Goal: Task Accomplishment & Management: Manage account settings

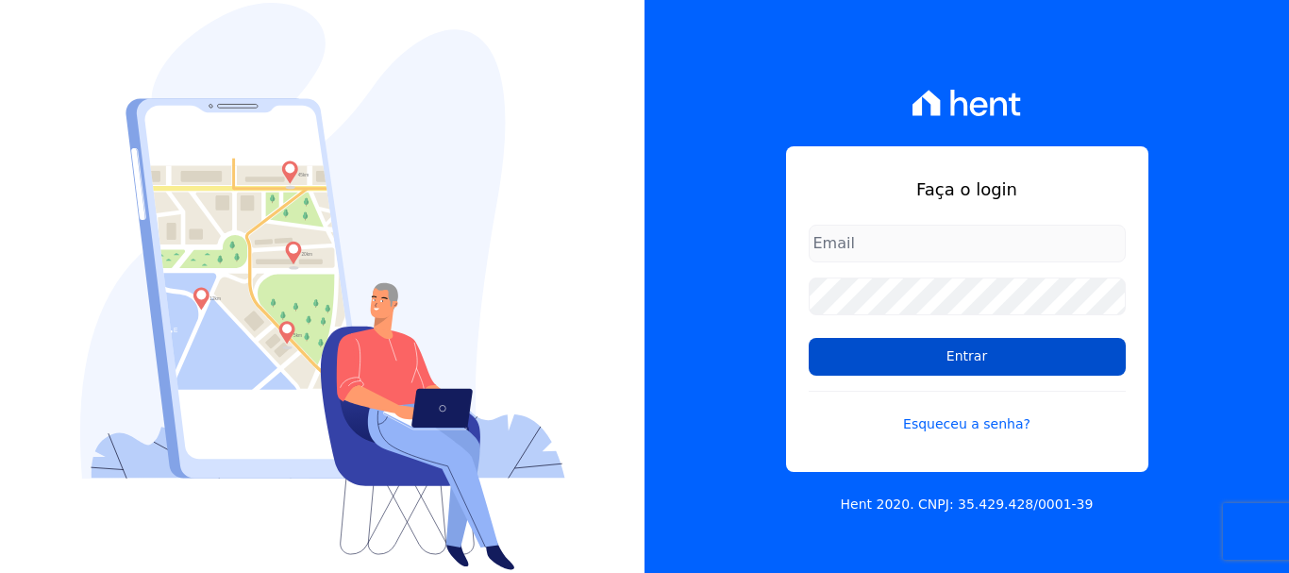
type input "[EMAIL_ADDRESS][DOMAIN_NAME]"
click at [927, 348] on input "Entrar" at bounding box center [967, 357] width 317 height 38
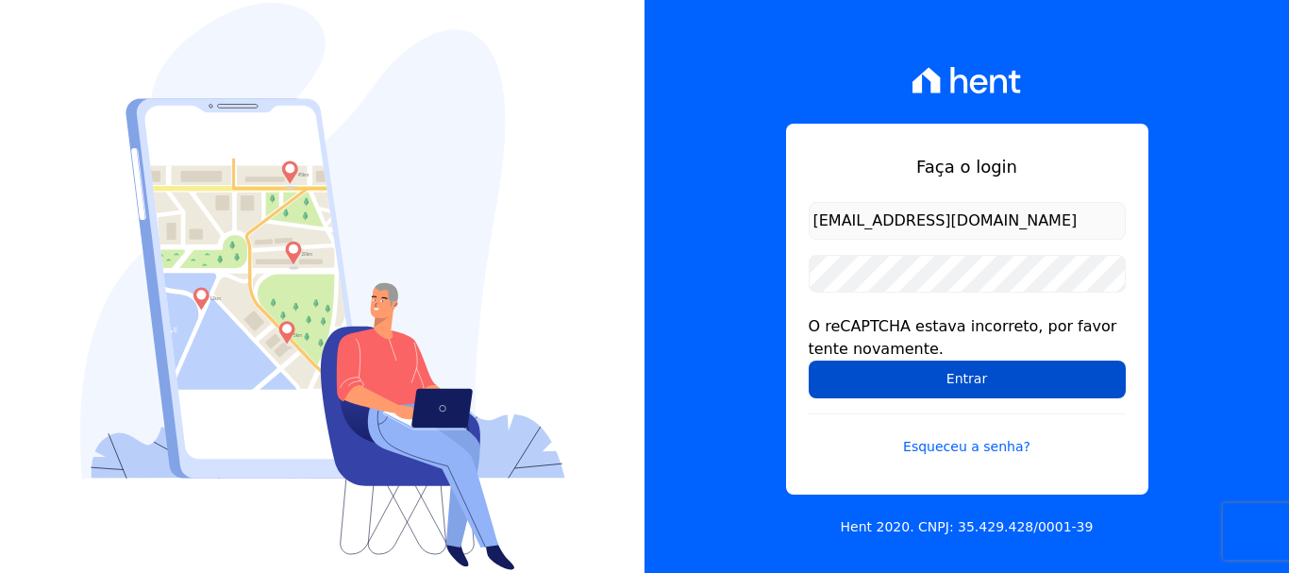
click at [1006, 395] on input "Entrar" at bounding box center [967, 380] width 317 height 38
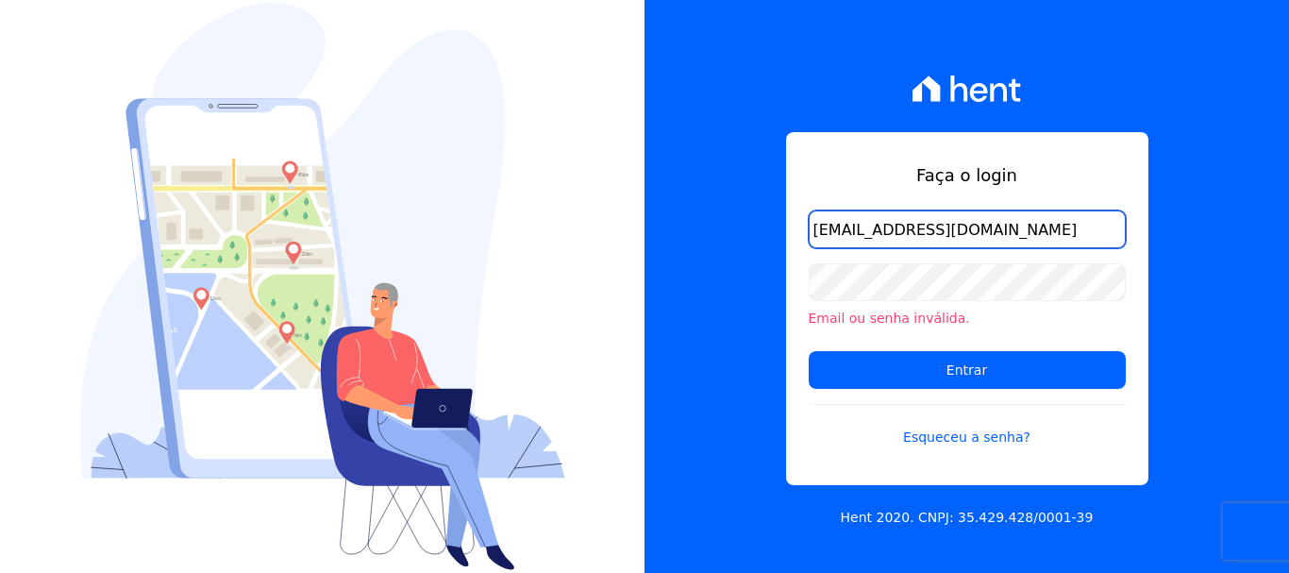
click at [1109, 232] on input "[EMAIL_ADDRESS][DOMAIN_NAME]" at bounding box center [967, 229] width 317 height 38
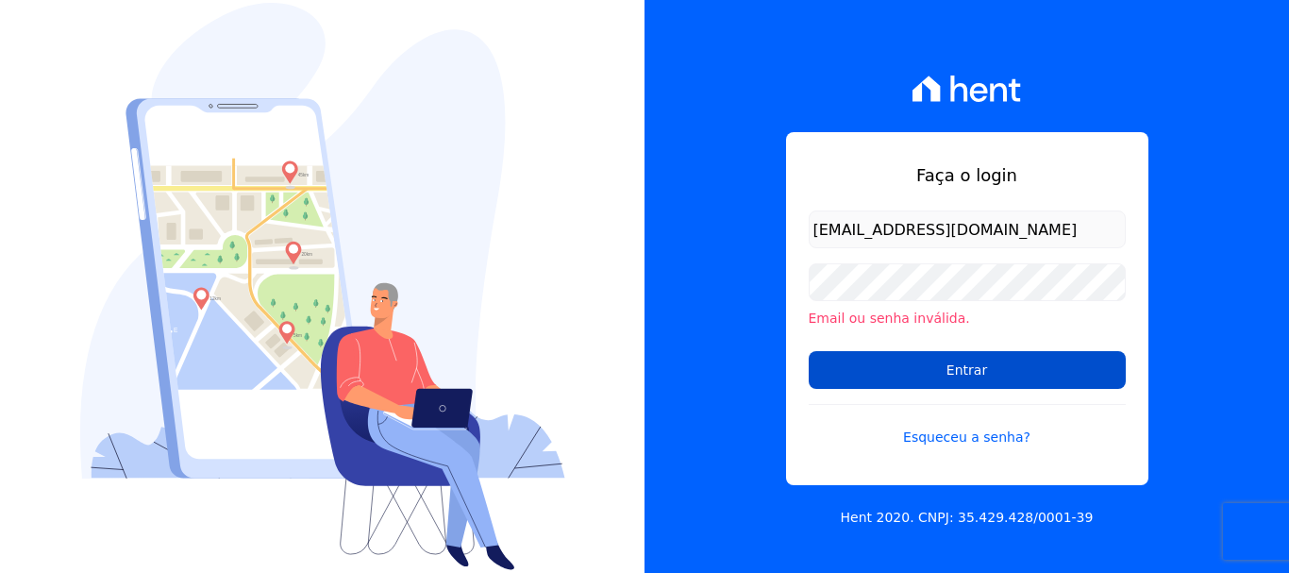
click at [920, 372] on input "Entrar" at bounding box center [967, 370] width 317 height 38
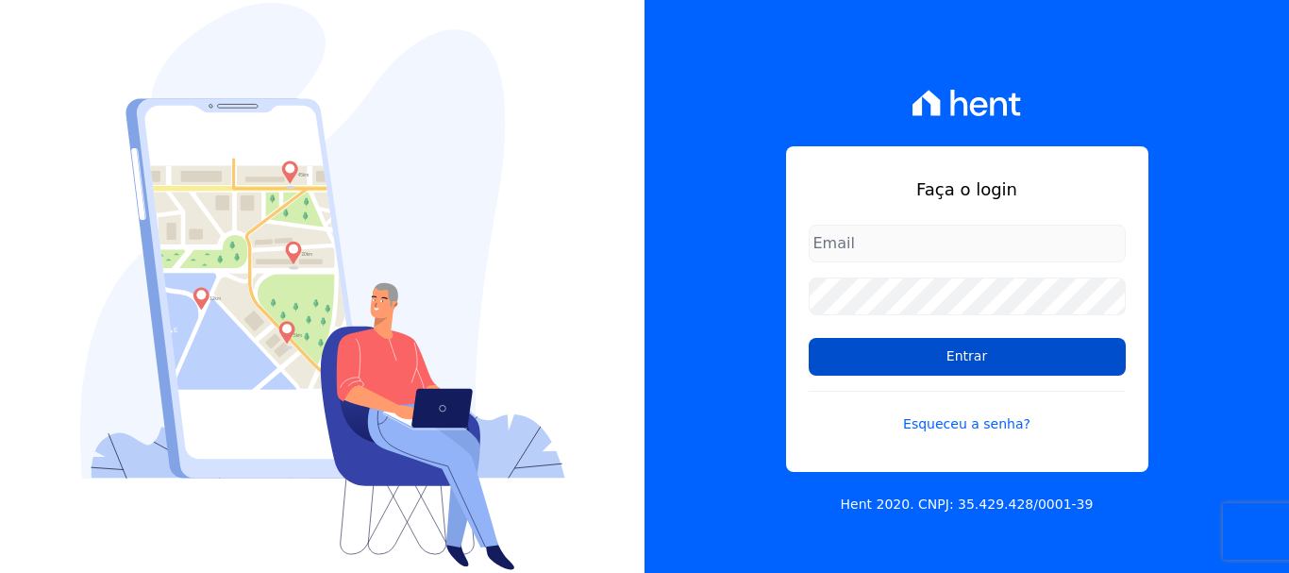
type input "[EMAIL_ADDRESS][DOMAIN_NAME]"
click at [925, 355] on input "Entrar" at bounding box center [967, 357] width 317 height 38
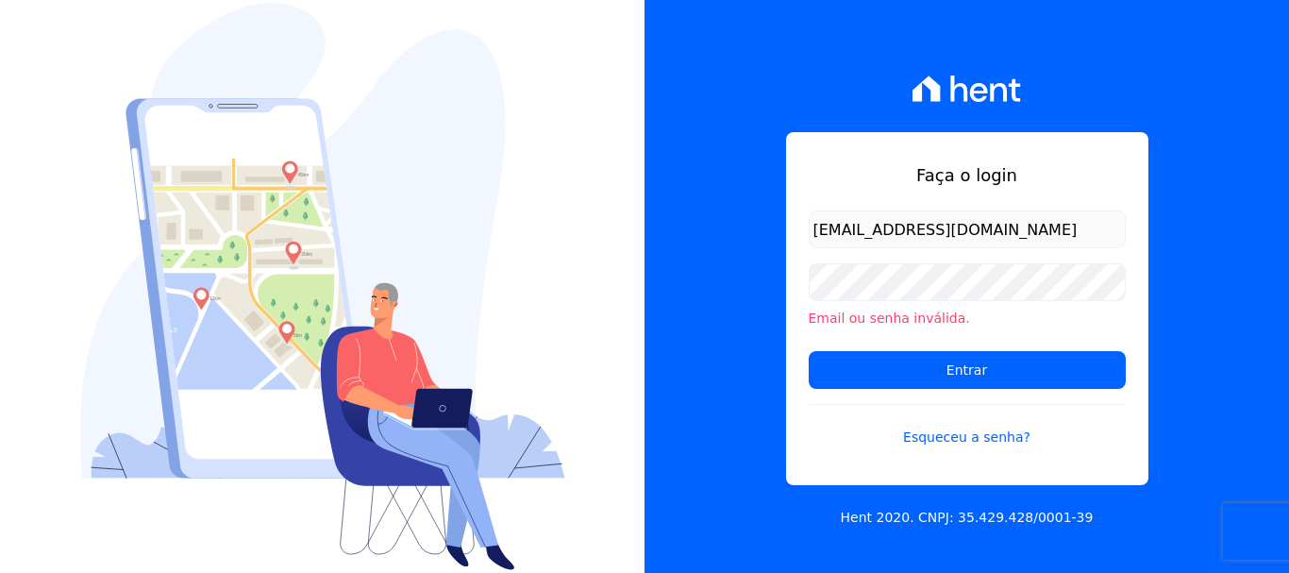
click at [971, 110] on link at bounding box center [967, 88] width 109 height 87
